Goal: Information Seeking & Learning: Learn about a topic

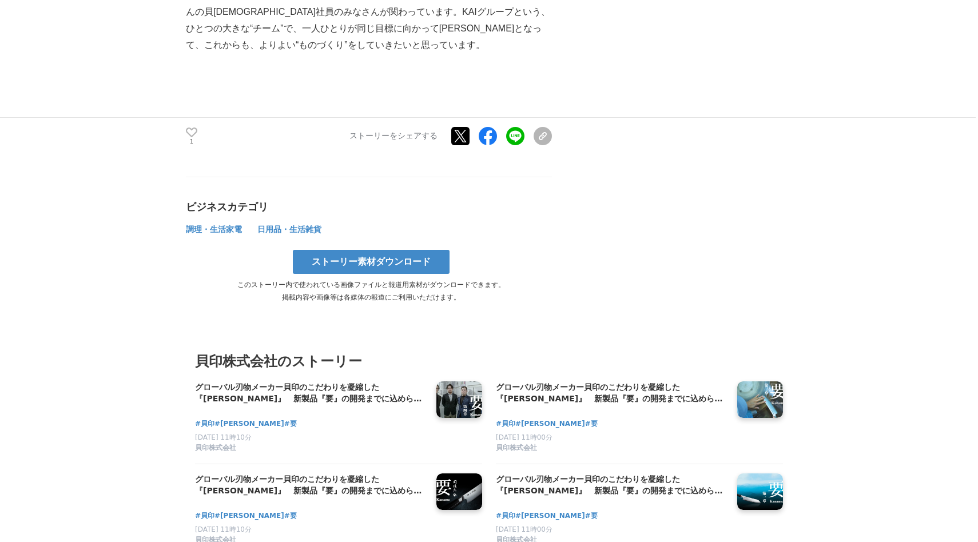
scroll to position [6744, 0]
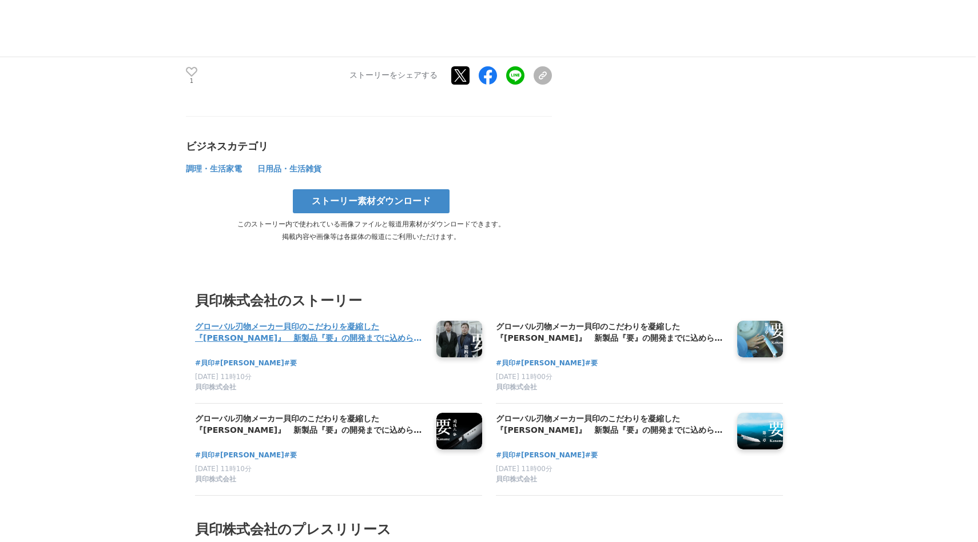
click at [335, 321] on h4 "グローバル刃物メーカー貝印のこだわりを凝縮した『[PERSON_NAME]』　新製品『要』の開発までに込められた“ものづくり”に対する思いとは　The Sto…" at bounding box center [311, 332] width 232 height 23
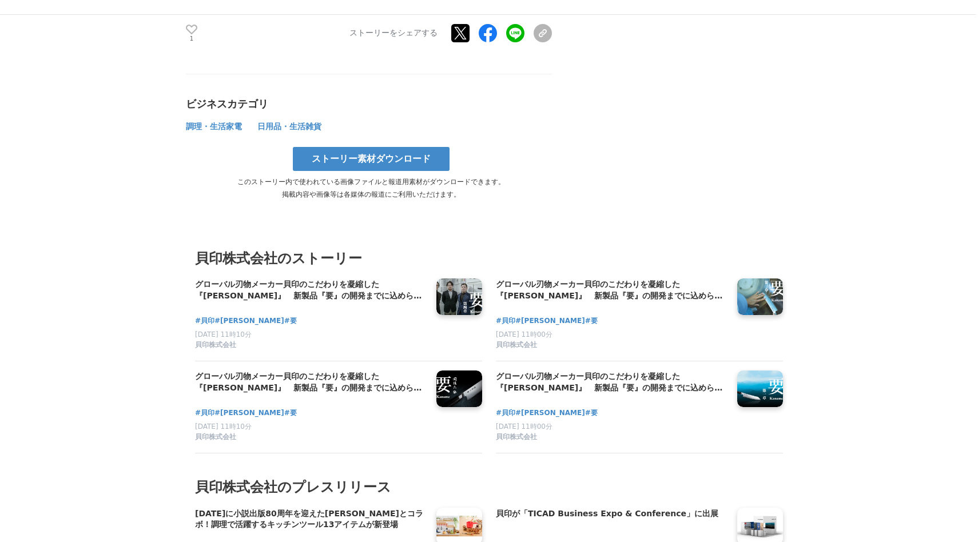
scroll to position [6819, 0]
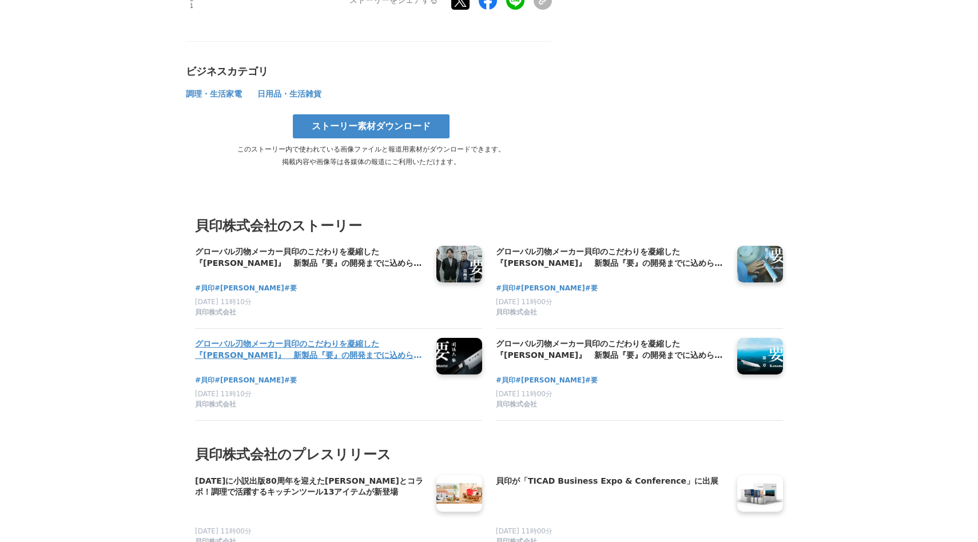
click at [308, 338] on h4 "グローバル刃物メーカー貝印のこだわりを凝縮した『[PERSON_NAME]』　新製品『要』の開発までに込められた“ものづくり”に対する思いとは　The Sto…" at bounding box center [311, 349] width 232 height 23
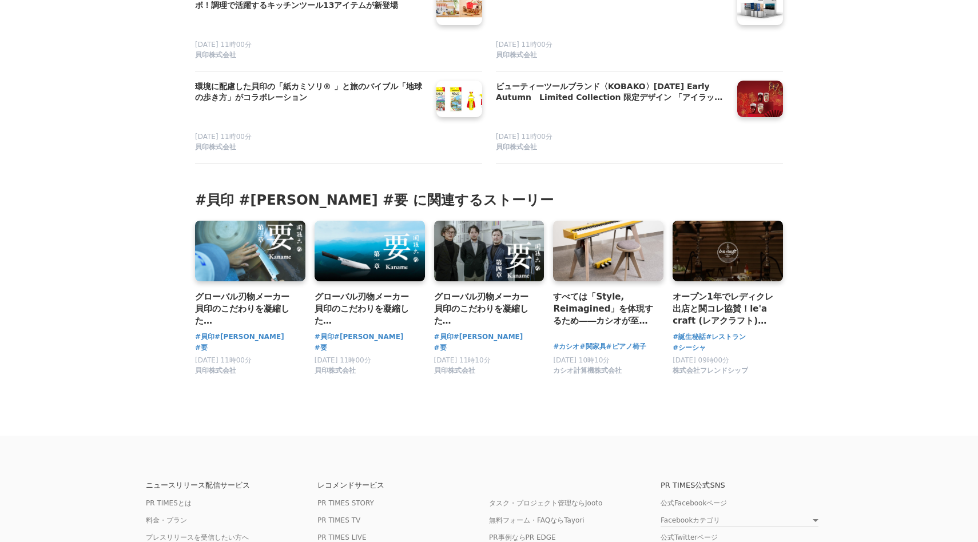
scroll to position [5177, 0]
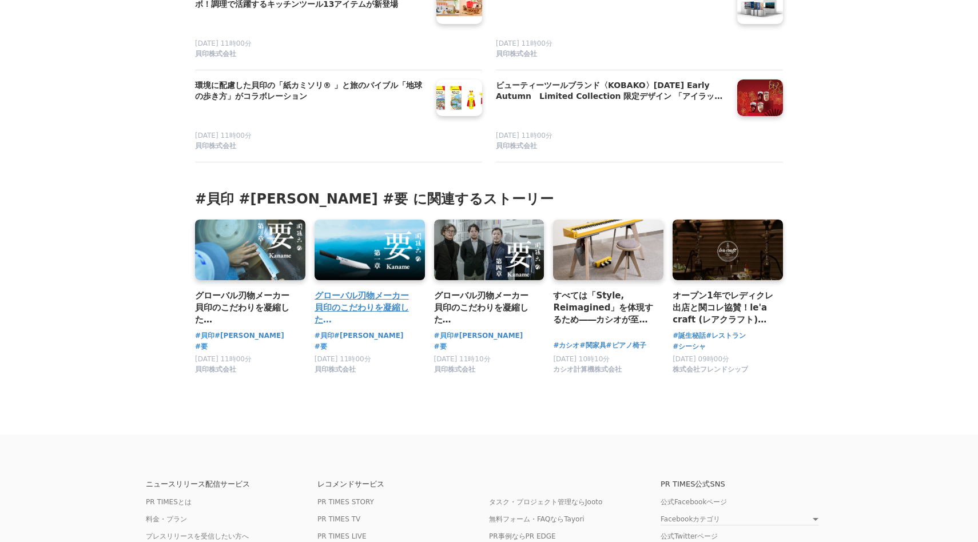
click at [372, 290] on h3 "グローバル刃物メーカー貝印のこだわりを凝縮した『[PERSON_NAME]』　新製品『要』の開発までに込められた“ものづくり”に対する思いとは　The Sto…" at bounding box center [365, 308] width 101 height 37
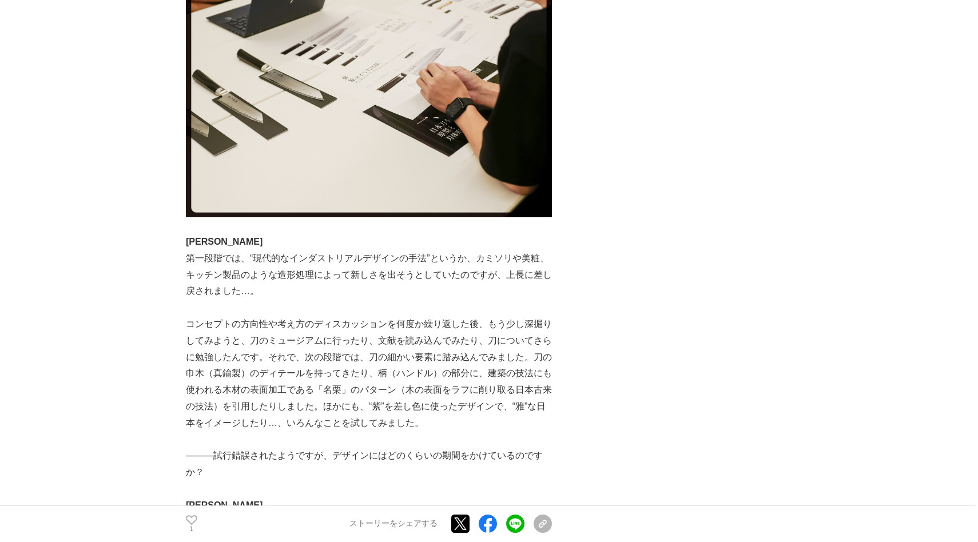
scroll to position [0, 0]
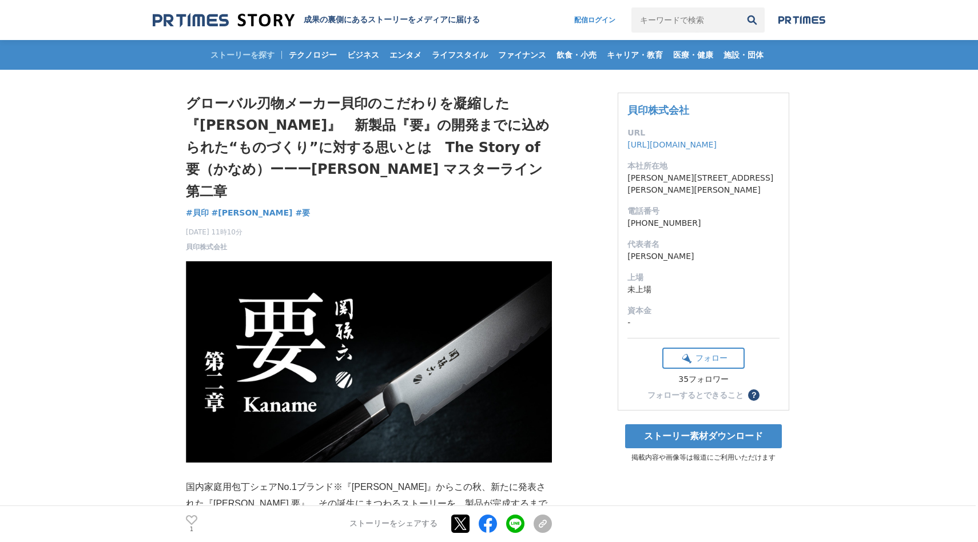
click at [317, 114] on h1 "グローバル刃物メーカー貝印のこだわりを凝縮した『[PERSON_NAME]』　新製品『要』の開発までに込められた“ものづくり”に対する思いとは　The Sto…" at bounding box center [369, 148] width 366 height 110
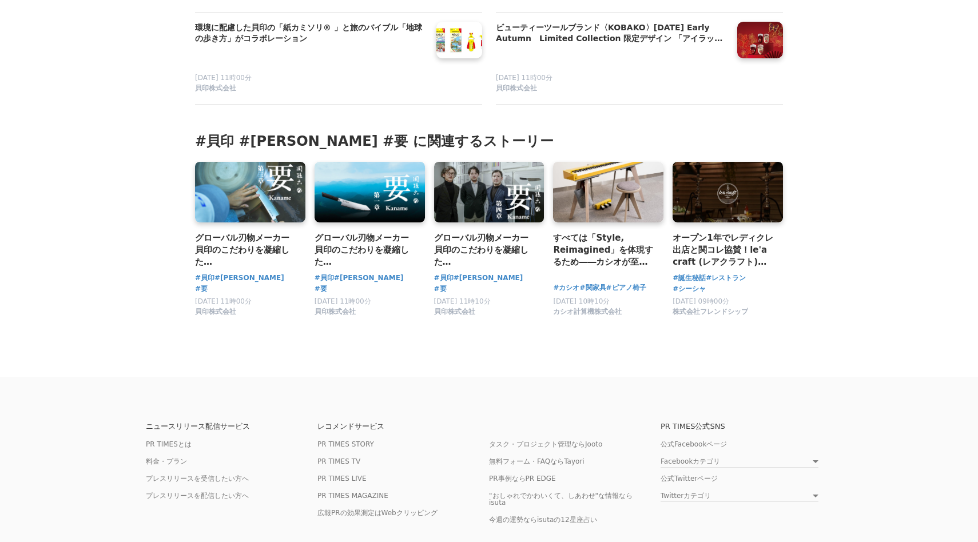
scroll to position [5251, 0]
